Goal: Task Accomplishment & Management: Complete application form

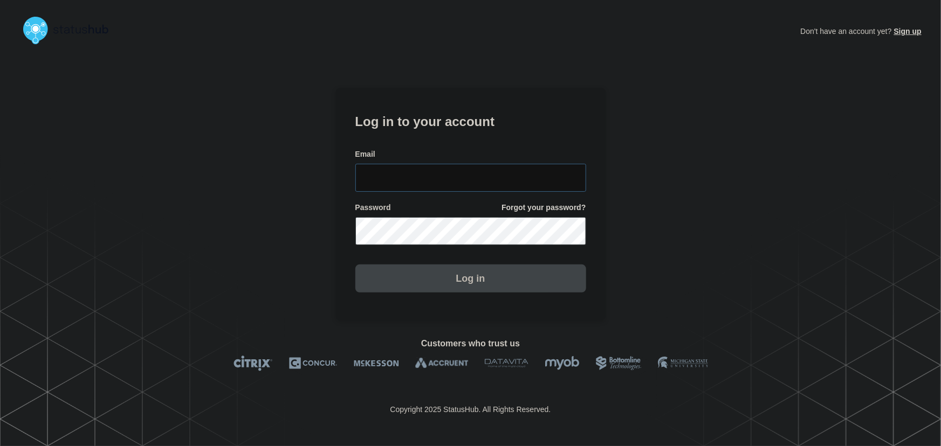
type input "tyler.wolkey@conexon.us"
click at [456, 175] on input "tyler.wolkey@conexon.us" at bounding box center [470, 178] width 231 height 28
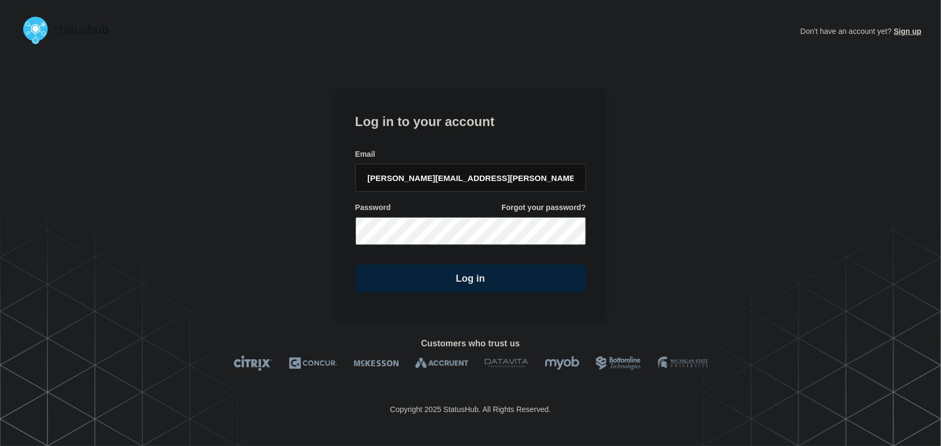
click at [442, 128] on h1 "Log in to your account" at bounding box center [470, 121] width 231 height 20
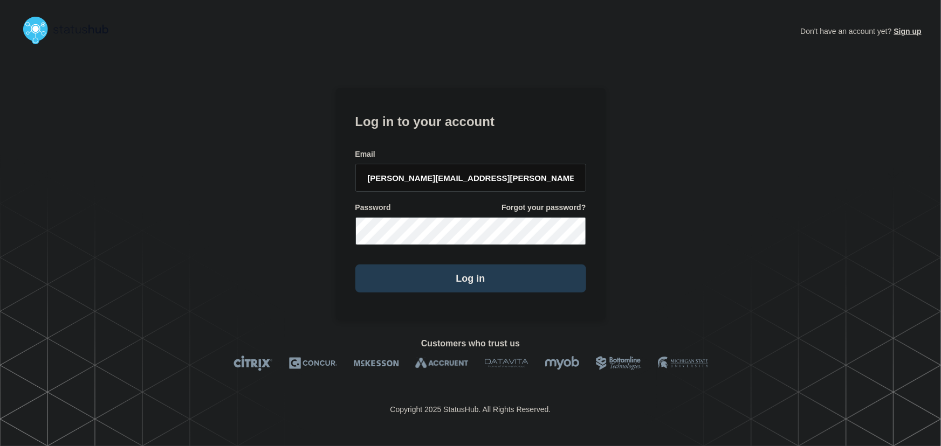
drag, startPoint x: 509, startPoint y: 286, endPoint x: 514, endPoint y: 281, distance: 7.3
click at [509, 284] on button "Log in" at bounding box center [470, 279] width 231 height 28
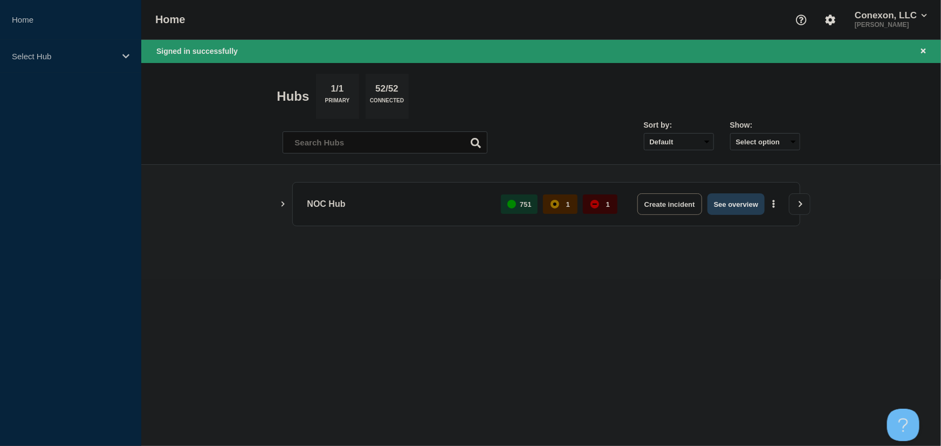
click at [738, 205] on button "See overview" at bounding box center [735, 205] width 57 height 22
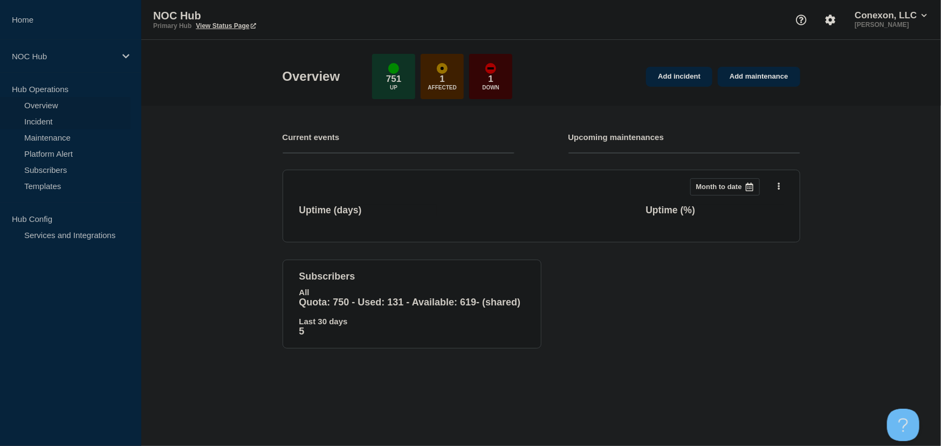
click at [46, 118] on link "Incident" at bounding box center [65, 121] width 130 height 16
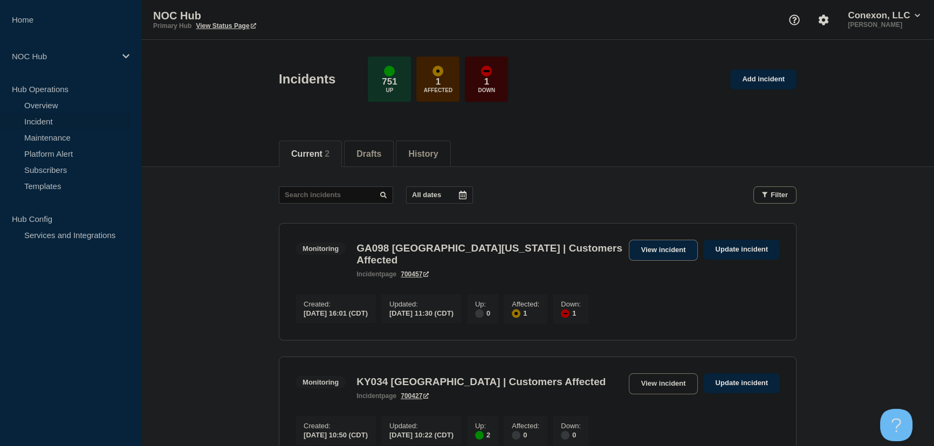
click at [643, 253] on link "View incident" at bounding box center [664, 250] width 70 height 21
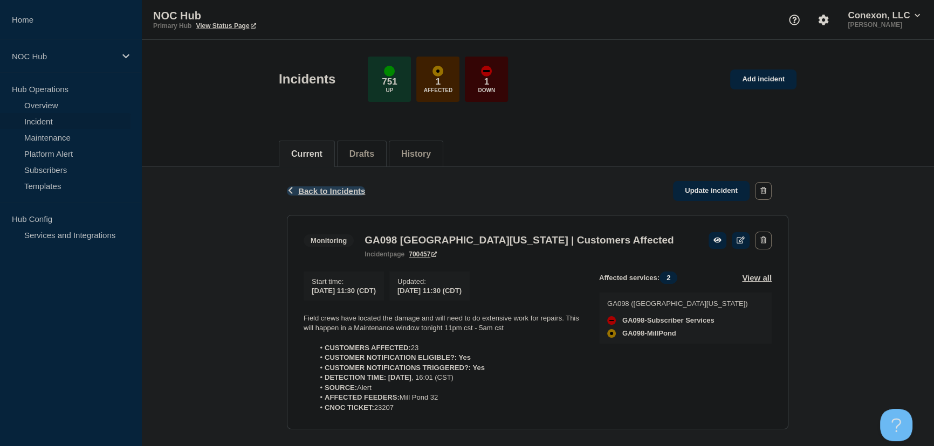
click at [334, 190] on span "Back to Incidents" at bounding box center [331, 191] width 67 height 9
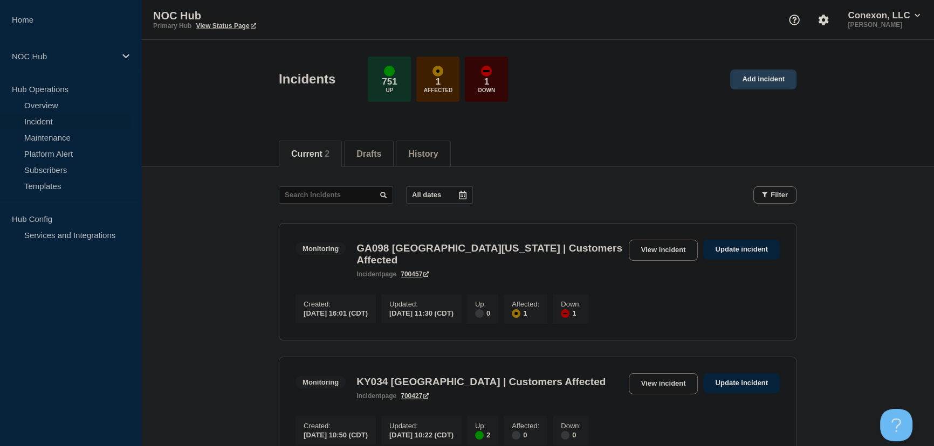
click at [764, 84] on link "Add incident" at bounding box center [763, 80] width 66 height 20
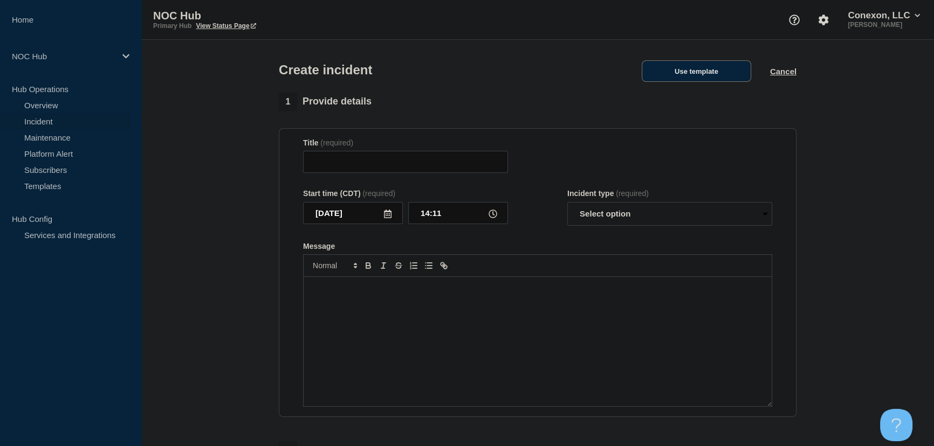
click at [723, 68] on button "Use template" at bounding box center [696, 71] width 109 height 22
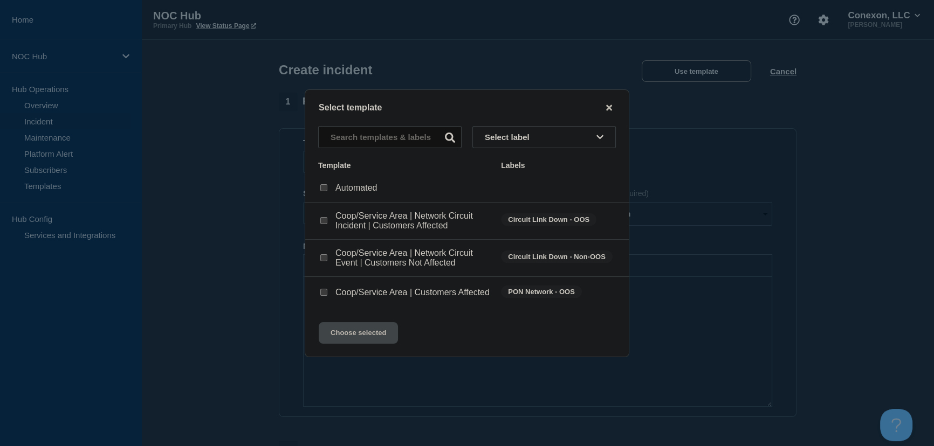
click at [384, 296] on p "Coop/Service Area | Customers Affected" at bounding box center [412, 293] width 154 height 10
click at [322, 255] on input "Coop/Service Area | Network Circuit Event | Customers Not Affected checkbox" at bounding box center [323, 258] width 7 height 7
checkbox input "true"
click at [379, 342] on button "Choose selected" at bounding box center [358, 333] width 79 height 22
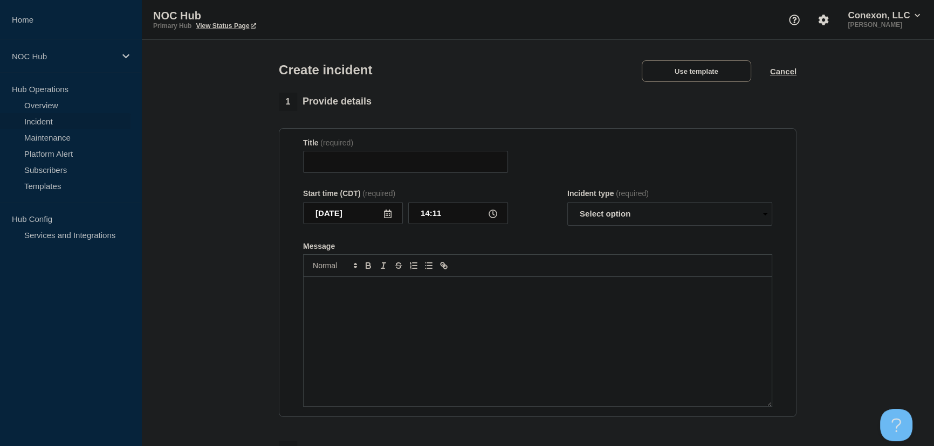
type input "Coop/Service Area | Network Circuit Event | Customers Not Affected"
select select "investigating"
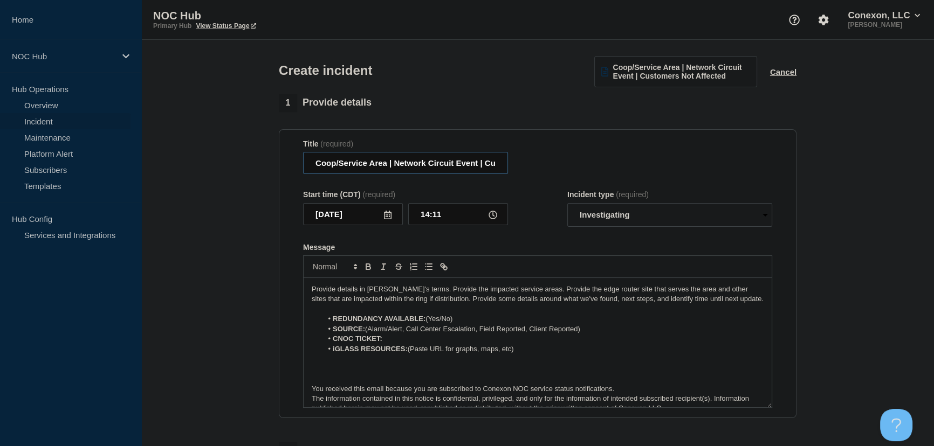
drag, startPoint x: 386, startPoint y: 164, endPoint x: 274, endPoint y: 167, distance: 111.1
click at [274, 167] on div "1 Provide details Title (required) Coop/Service Area | Network Circuit Event | …" at bounding box center [538, 402] width 530 height 617
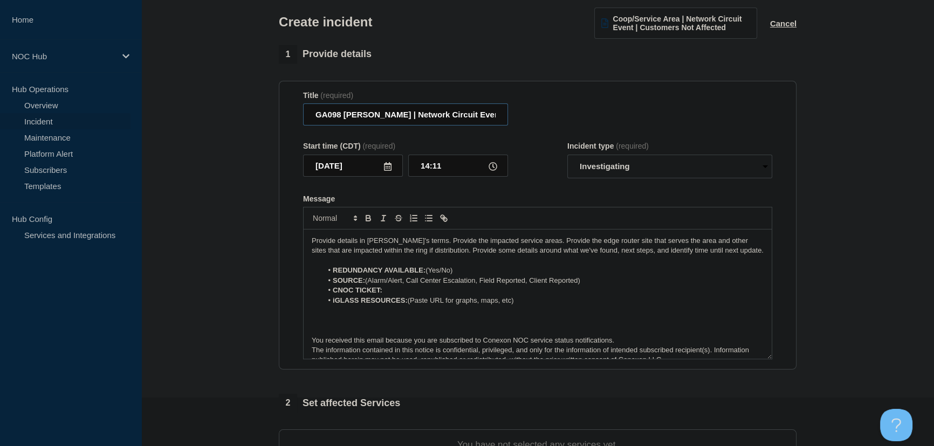
scroll to position [49, 0]
type input "GA098 Woolsey | Network Circuit Event | Customers Not Affected"
click at [614, 170] on select "Select option Investigating Identified Monitoring" at bounding box center [669, 167] width 205 height 24
click at [567, 156] on select "Select option Investigating Identified Monitoring" at bounding box center [669, 167] width 205 height 24
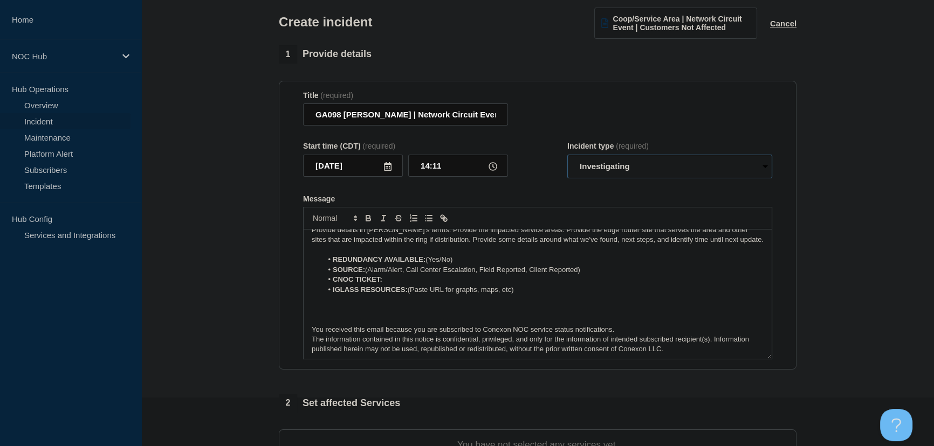
scroll to position [12, 0]
click at [333, 314] on p "Message" at bounding box center [538, 318] width 452 height 10
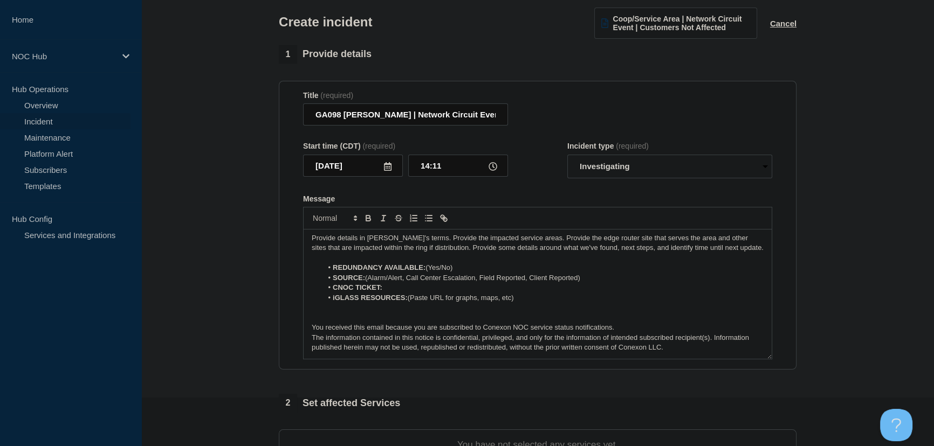
scroll to position [3, 0]
drag, startPoint x: 409, startPoint y: 299, endPoint x: 529, endPoint y: 294, distance: 120.4
click at [529, 294] on ol "REDUNDANCY AVAILABLE: (Yes/No) SOURCE: (Alarm/Alert, Call Center Escalation, Fi…" at bounding box center [538, 283] width 452 height 40
click at [529, 293] on li "CNOC TICKET:" at bounding box center [543, 288] width 442 height 10
drag, startPoint x: 520, startPoint y: 299, endPoint x: 410, endPoint y: 303, distance: 110.1
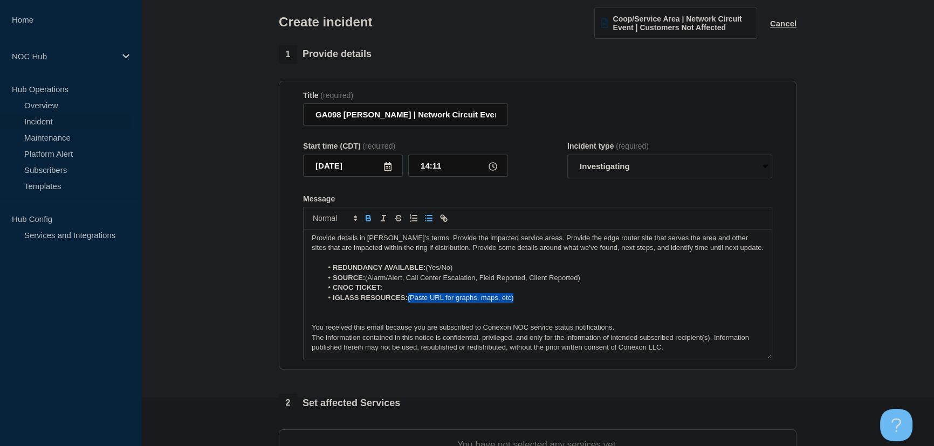
click at [410, 303] on li "iGLASS RESOURCES: (Paste URL for graphs, maps, etc)" at bounding box center [543, 298] width 442 height 10
drag, startPoint x: 412, startPoint y: 298, endPoint x: 442, endPoint y: 297, distance: 30.2
click at [442, 297] on li "iGLASS RESOURCES: Woolsey" at bounding box center [543, 298] width 442 height 10
click at [443, 219] on line "Toggle link" at bounding box center [444, 218] width 2 height 2
paste input "https://noc.iglass.net/jglass/network/conexon-connect/mach/9340"
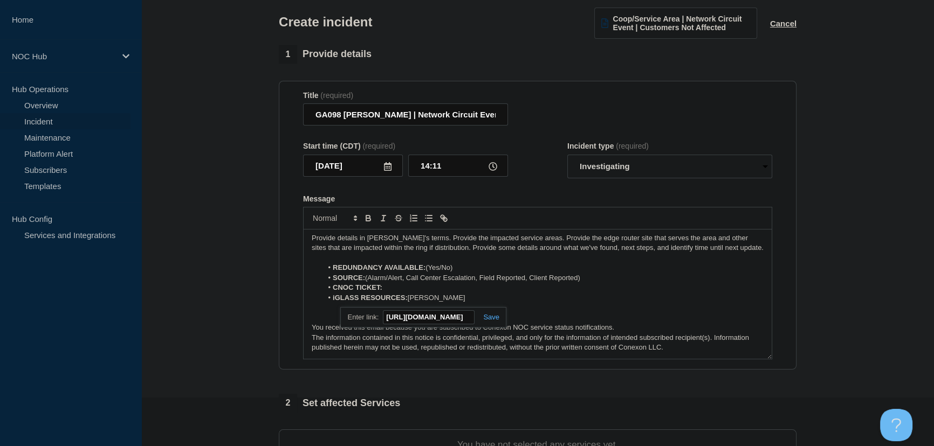
scroll to position [0, 133]
type input "https://noc.iglass.net/jglass/network/conexon-connect/mach/9340"
click at [487, 314] on div "https://noc.iglass.net/jglass/network/conexon-connect/mach/9340" at bounding box center [423, 317] width 166 height 21
click at [490, 318] on link at bounding box center [487, 317] width 25 height 8
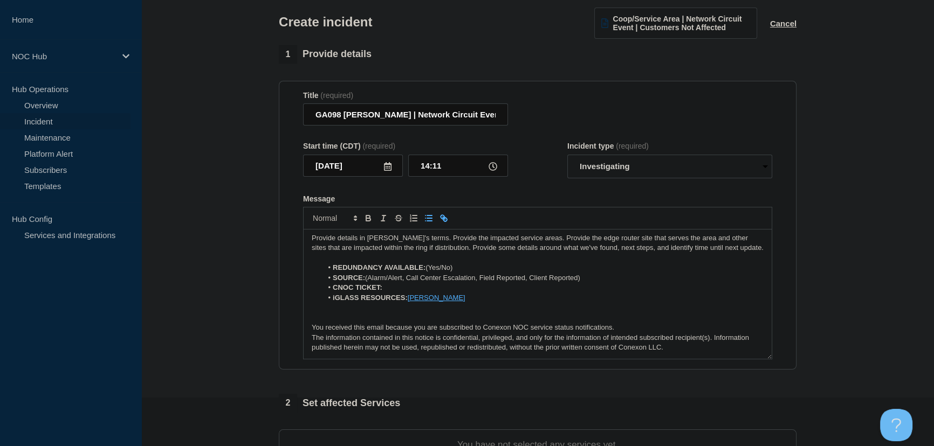
click at [397, 290] on li "CNOC TICKET:" at bounding box center [543, 288] width 442 height 10
drag, startPoint x: 384, startPoint y: 292, endPoint x: 413, endPoint y: 289, distance: 28.8
click at [413, 289] on li "CNOC TICKET: 23337" at bounding box center [543, 288] width 442 height 10
click at [374, 278] on li "SOURCE: (Alarm/Alert, Call Center Escalation, Field Reported, Client Reported)" at bounding box center [543, 278] width 442 height 10
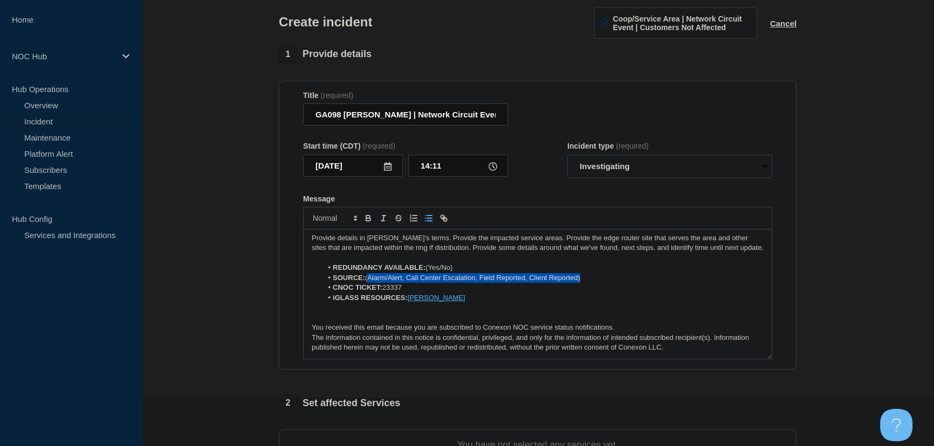
drag, startPoint x: 369, startPoint y: 280, endPoint x: 602, endPoint y: 278, distance: 233.0
click at [602, 278] on li "SOURCE: (Alarm/Alert, Call Center Escalation, Field Reported, Client Reported)" at bounding box center [543, 278] width 442 height 10
drag, startPoint x: 366, startPoint y: 278, endPoint x: 399, endPoint y: 279, distance: 33.4
click at [399, 279] on li "SOURCE: Alarm" at bounding box center [543, 278] width 442 height 10
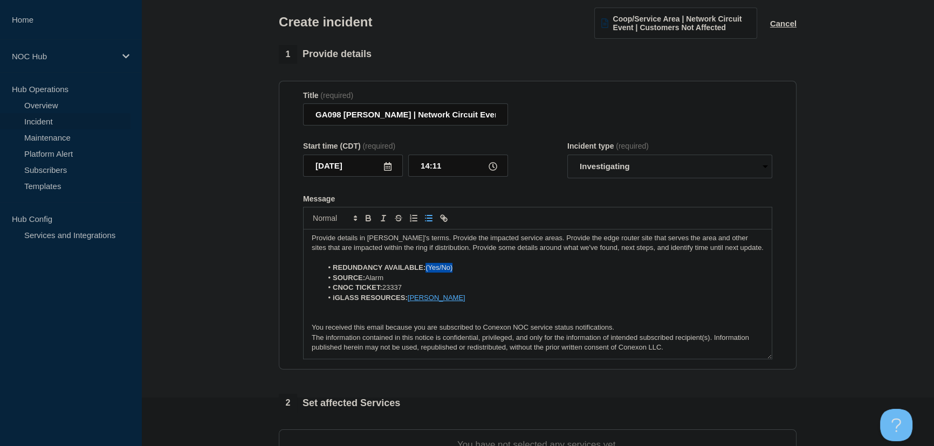
drag, startPoint x: 428, startPoint y: 270, endPoint x: 480, endPoint y: 270, distance: 52.8
click at [480, 270] on li "REDUNDANCY AVAILABLE: (Yes/No)" at bounding box center [543, 268] width 442 height 10
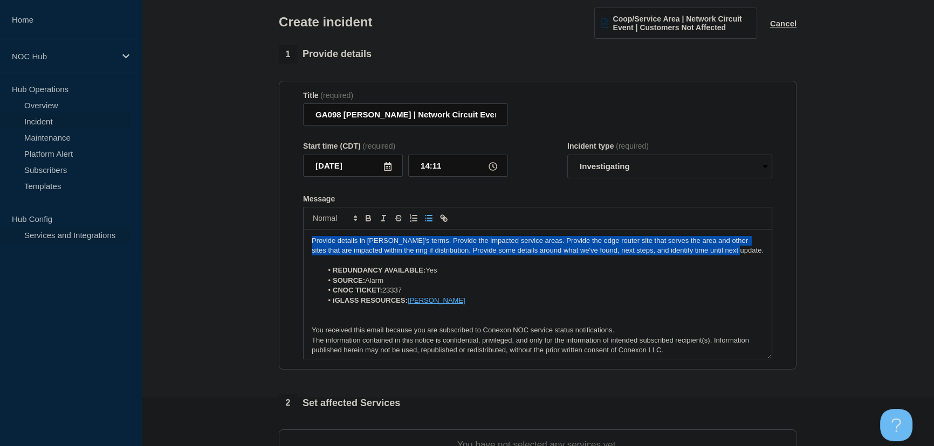
drag, startPoint x: 726, startPoint y: 250, endPoint x: 91, endPoint y: 226, distance: 636.2
click at [91, 226] on div "Home NOC Hub Hub Operations Overview Incident Maintenance Platform Alert Subscr…" at bounding box center [467, 328] width 934 height 754
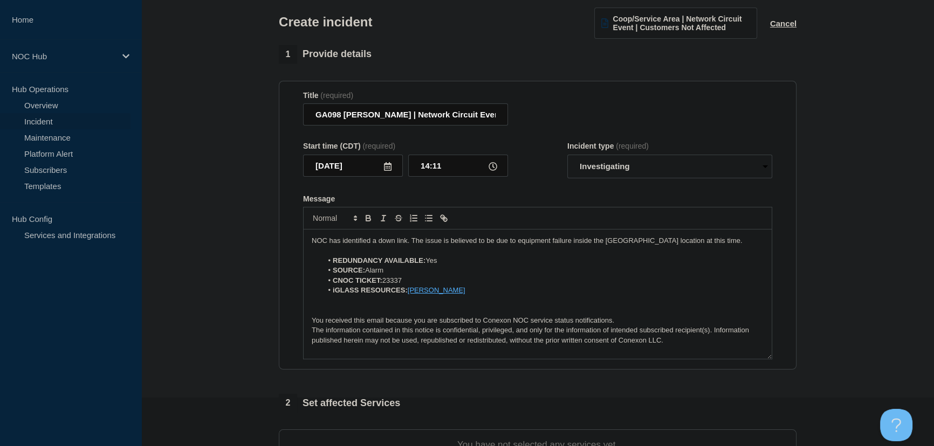
click at [703, 243] on p "NOC has identified a down link. The issue is believed to be due to equipment fa…" at bounding box center [538, 241] width 452 height 10
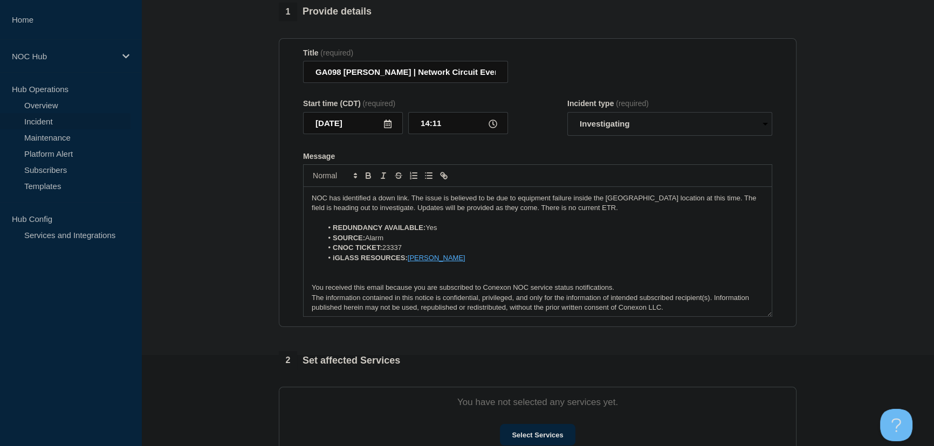
scroll to position [294, 0]
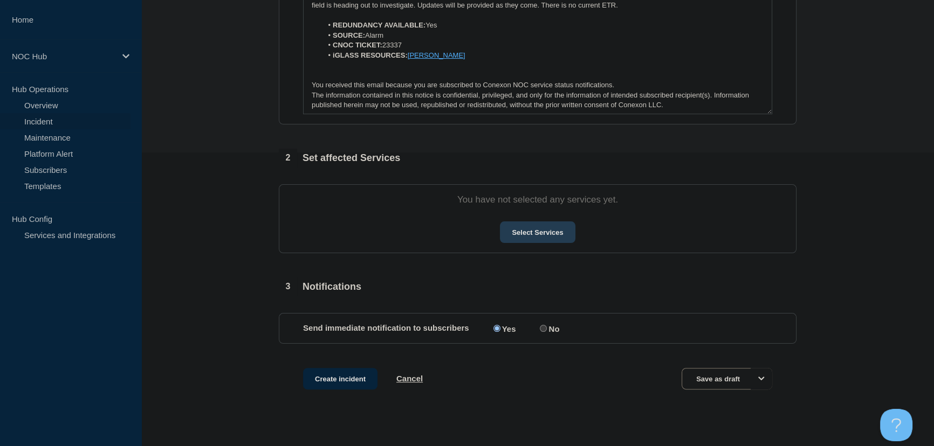
click at [544, 231] on button "Select Services" at bounding box center [537, 233] width 75 height 22
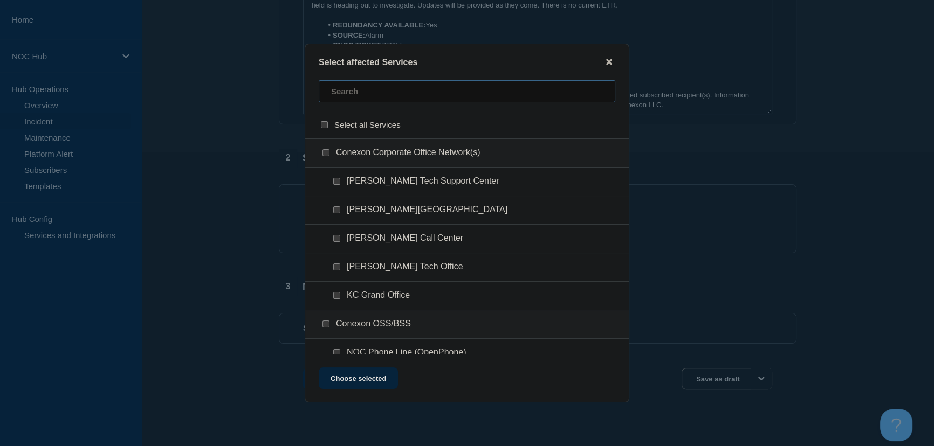
click at [353, 98] on input "text" at bounding box center [467, 91] width 297 height 22
type input "ga098"
click at [339, 183] on input "GA098-Subscriber Services checkbox" at bounding box center [336, 181] width 7 height 7
checkbox input "true"
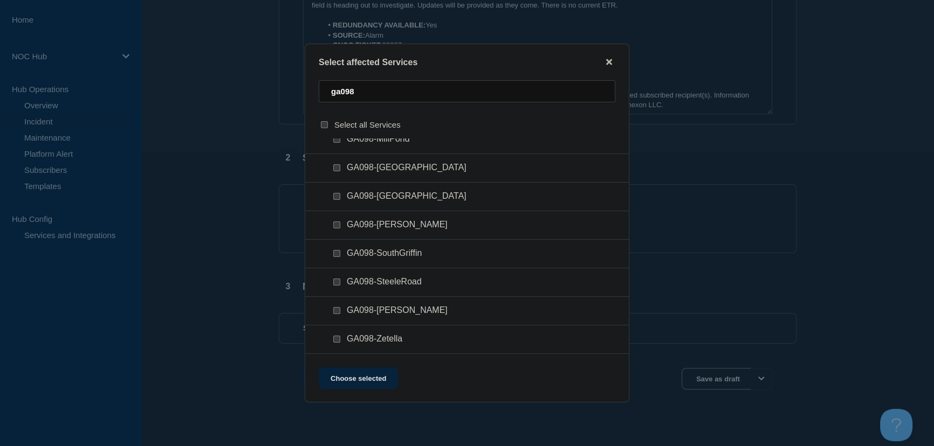
scroll to position [310, 0]
click at [339, 312] on input "GA098-Woolsey checkbox" at bounding box center [336, 310] width 7 height 7
checkbox input "true"
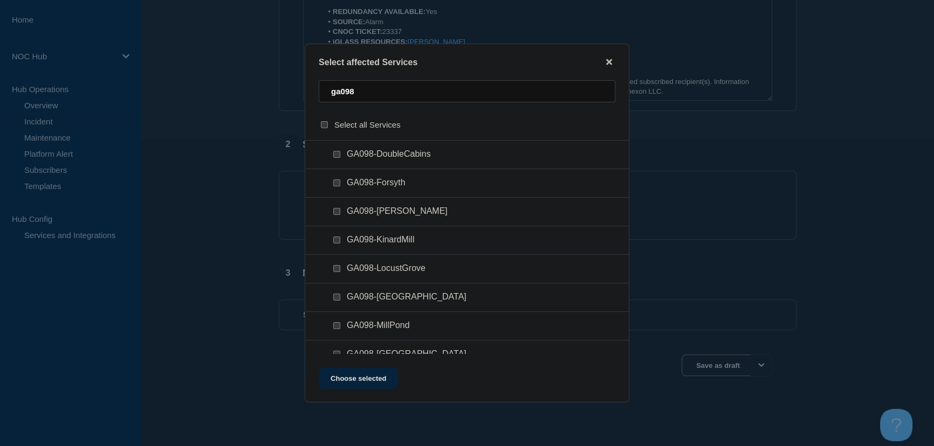
scroll to position [343, 0]
click at [361, 375] on button "Choose selected" at bounding box center [358, 379] width 79 height 22
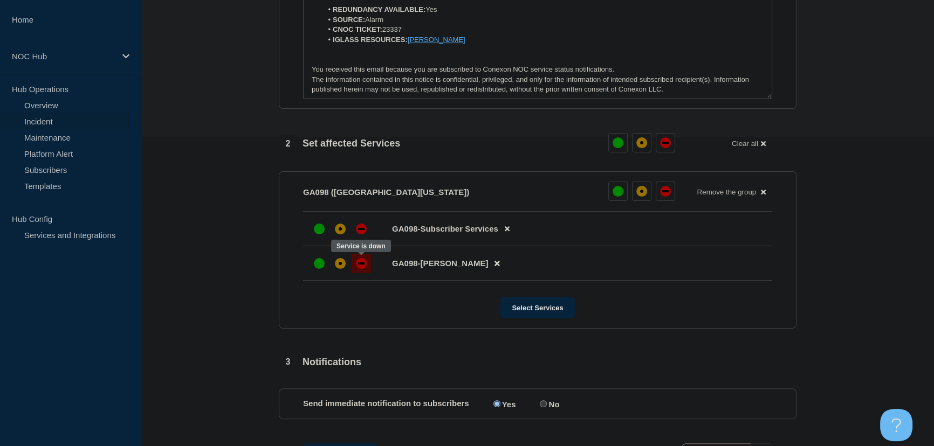
click at [364, 267] on div "down" at bounding box center [361, 263] width 11 height 11
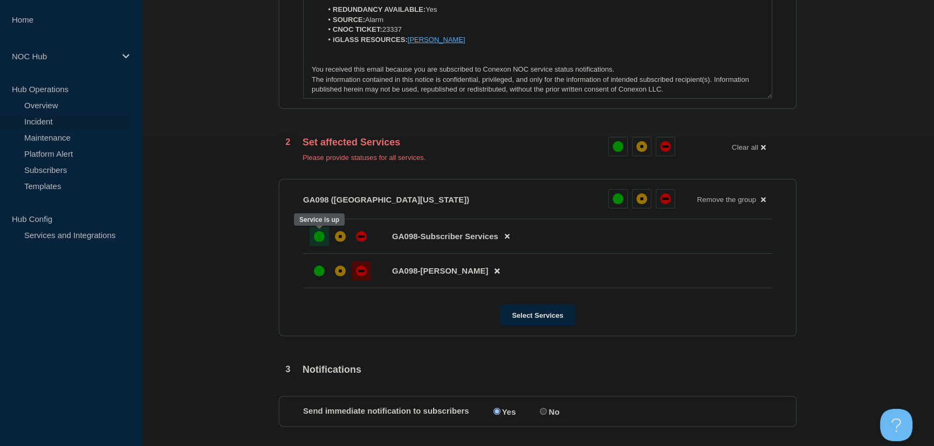
click at [315, 235] on div "up" at bounding box center [319, 236] width 11 height 11
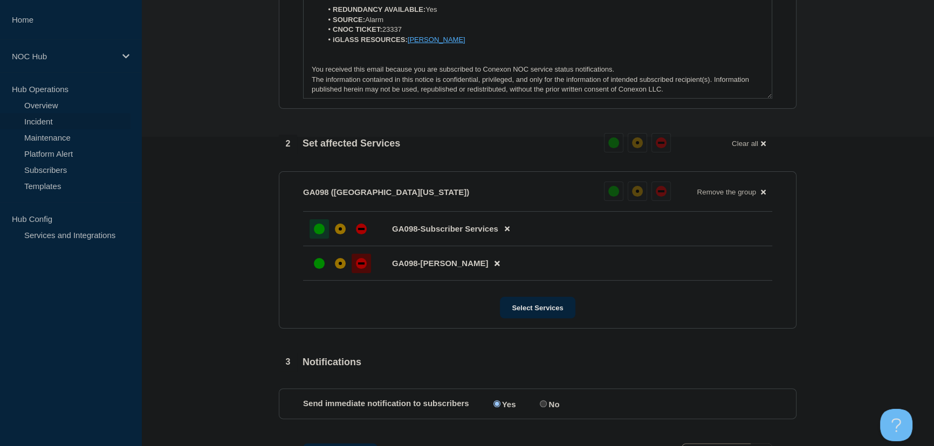
click at [237, 246] on section "1 Provide details Title (required) GA098 Woolsey | Network Circuit Event | Cust…" at bounding box center [537, 138] width 793 height 709
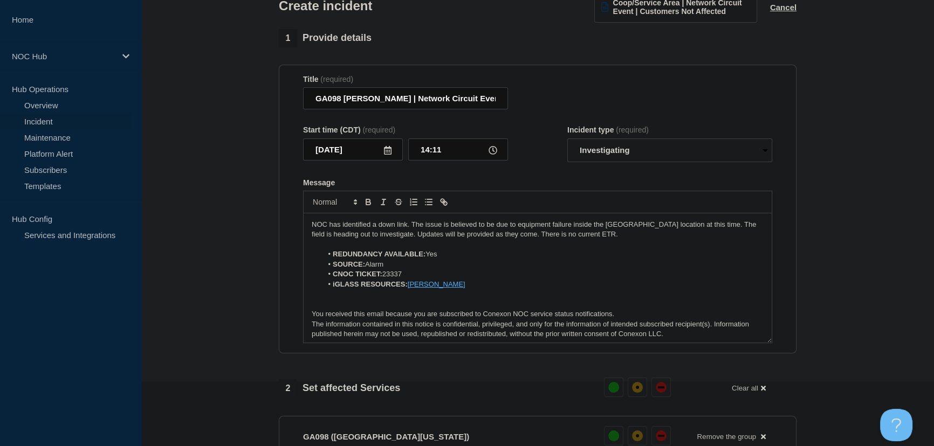
scroll to position [399, 0]
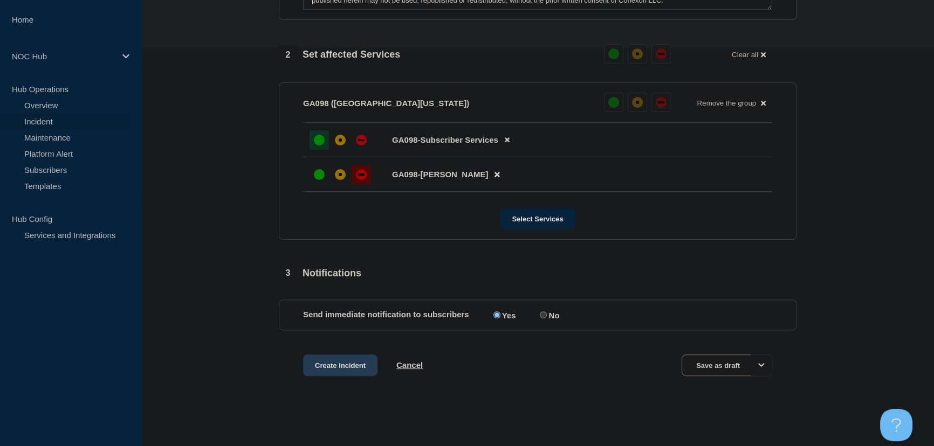
click at [353, 372] on button "Create incident" at bounding box center [340, 366] width 74 height 22
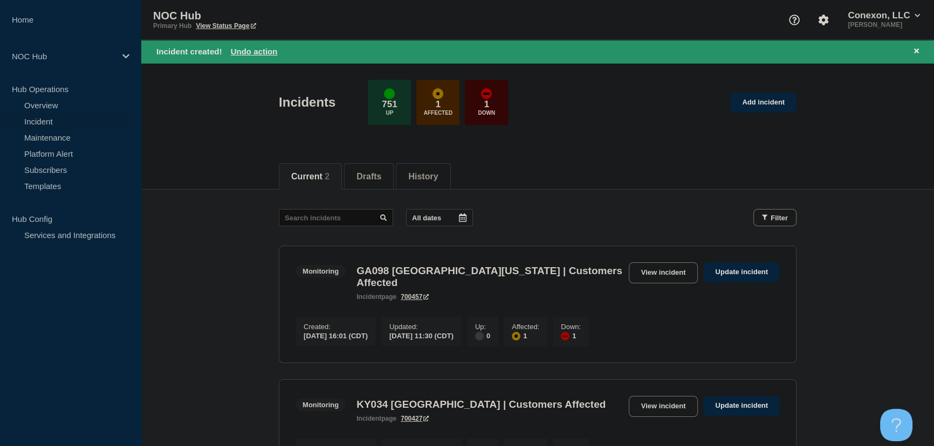
click at [215, 104] on header "Incidents 751 Up 1 Affected 1 Down Add incident" at bounding box center [537, 108] width 793 height 90
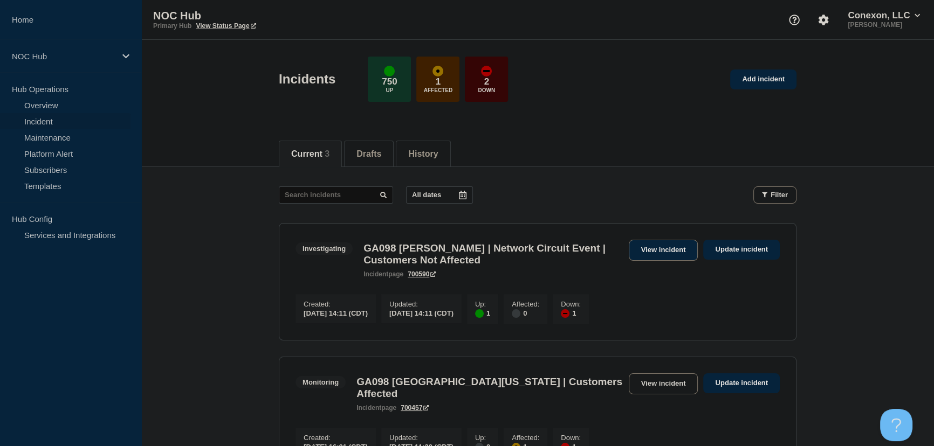
click at [642, 256] on link "View incident" at bounding box center [664, 250] width 70 height 21
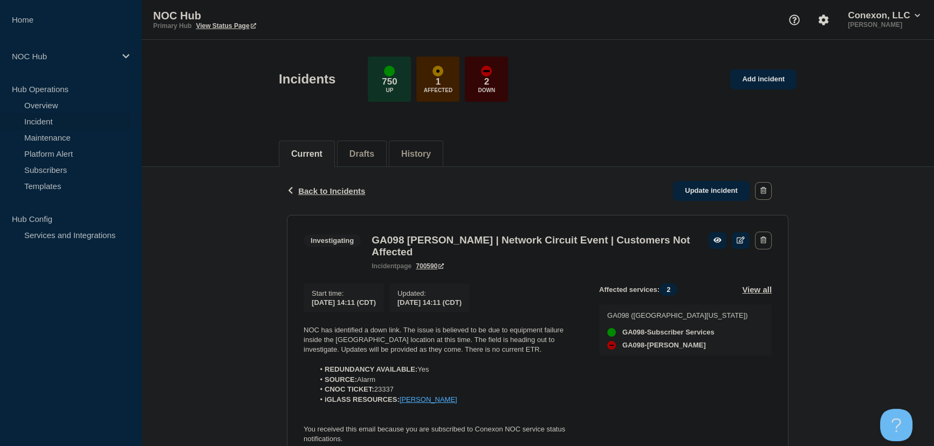
click at [412, 336] on p "NOC has identified a down link. The issue is believed to be due to equipment fa…" at bounding box center [443, 341] width 278 height 30
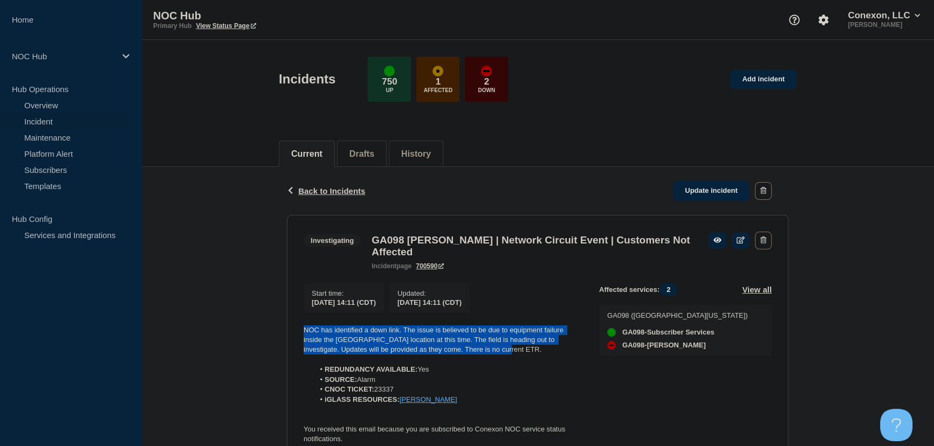
drag, startPoint x: 478, startPoint y: 356, endPoint x: 302, endPoint y: 334, distance: 177.8
click at [302, 334] on section "Investigating GA098 [PERSON_NAME] | Network Circuit Event | Customers Not Affec…" at bounding box center [537, 353] width 501 height 277
copy p "NOC has identified a down link. The issue is believed to be due to equipment fa…"
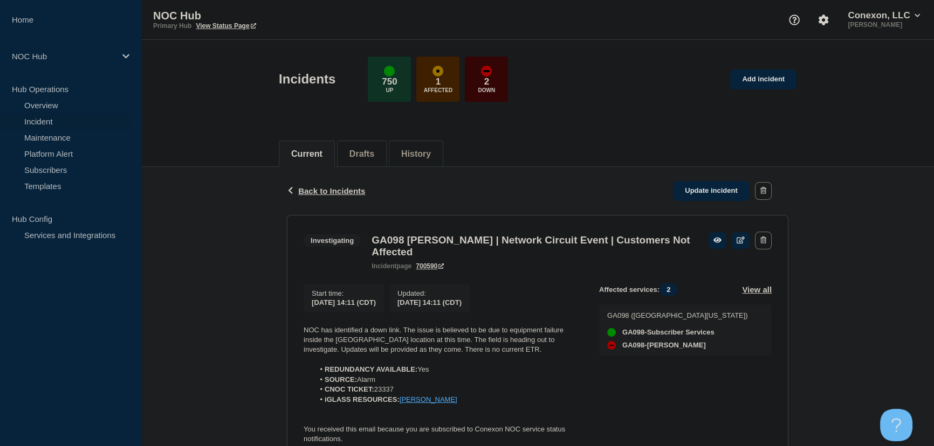
click at [485, 395] on li "CNOC TICKET: 23337" at bounding box center [448, 390] width 268 height 10
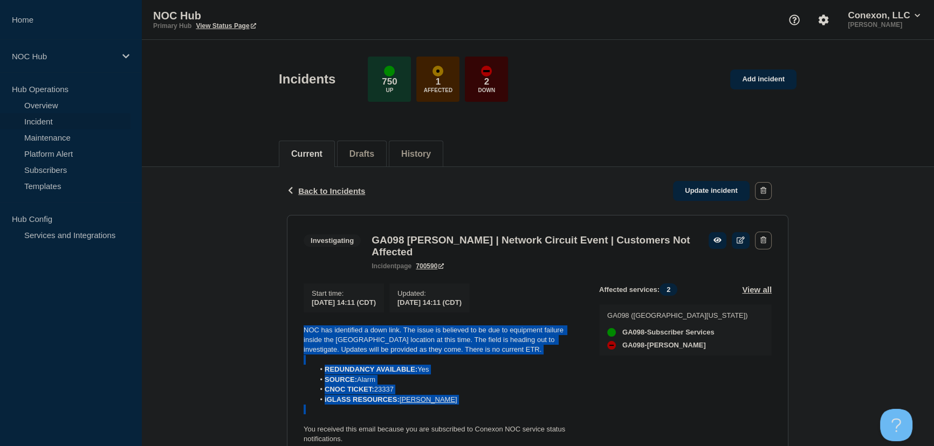
drag, startPoint x: 456, startPoint y: 411, endPoint x: 294, endPoint y: 339, distance: 177.9
click at [294, 339] on section "Investigating GA098 [PERSON_NAME] | Network Circuit Event | Customers Not Affec…" at bounding box center [537, 353] width 501 height 277
copy div "NOC has identified a down link. The issue is believed to be due to equipment fa…"
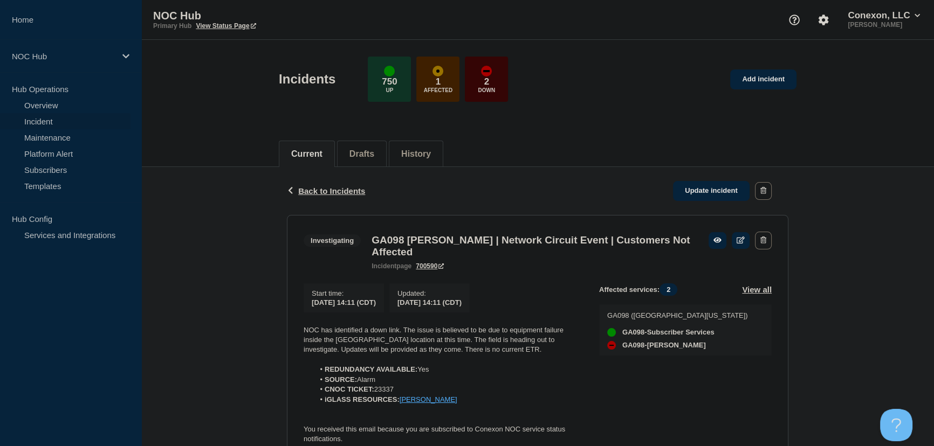
click at [194, 205] on div "Back Back to Incidents Update incident Investigating GA098 [PERSON_NAME] | Netw…" at bounding box center [537, 337] width 793 height 341
click at [318, 187] on span "Back to Incidents" at bounding box center [331, 191] width 67 height 9
